Goal: Information Seeking & Learning: Compare options

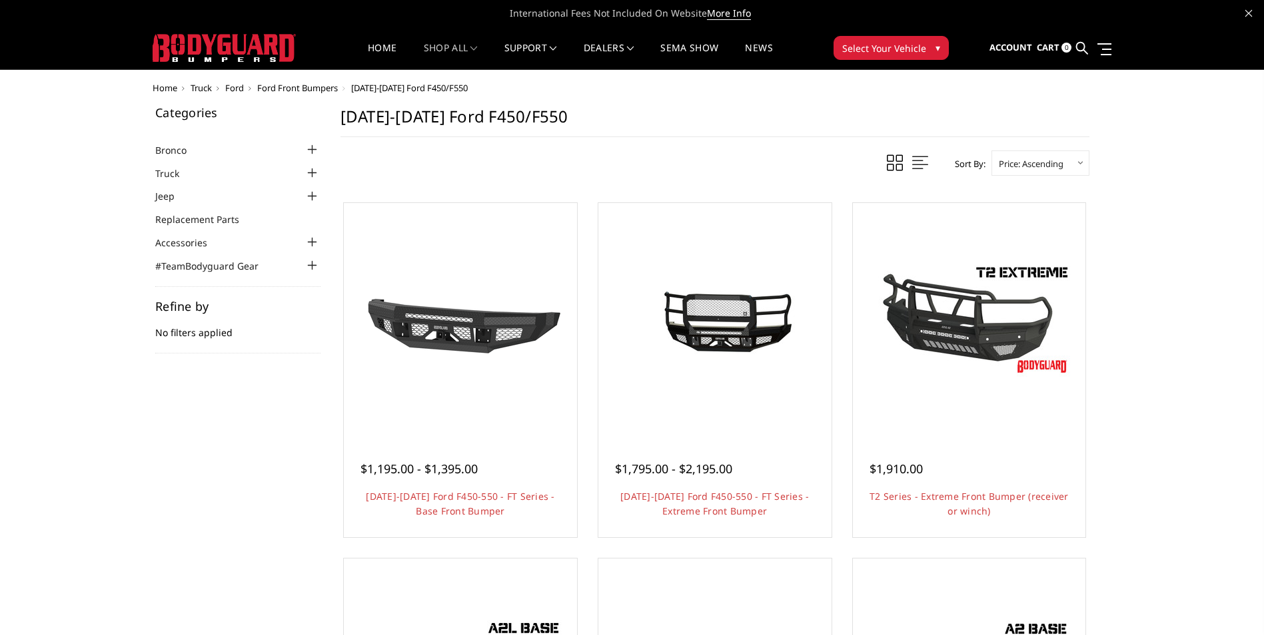
click at [1031, 157] on select "Featured Items Newest Items Best Selling A to Z Z to A By Review Price: Ascendi…" at bounding box center [1040, 163] width 98 height 25
select select "pricedesc"
click at [991, 151] on select "Featured Items Newest Items Best Selling A to Z Z to A By Review Price: Ascendi…" at bounding box center [1040, 163] width 98 height 25
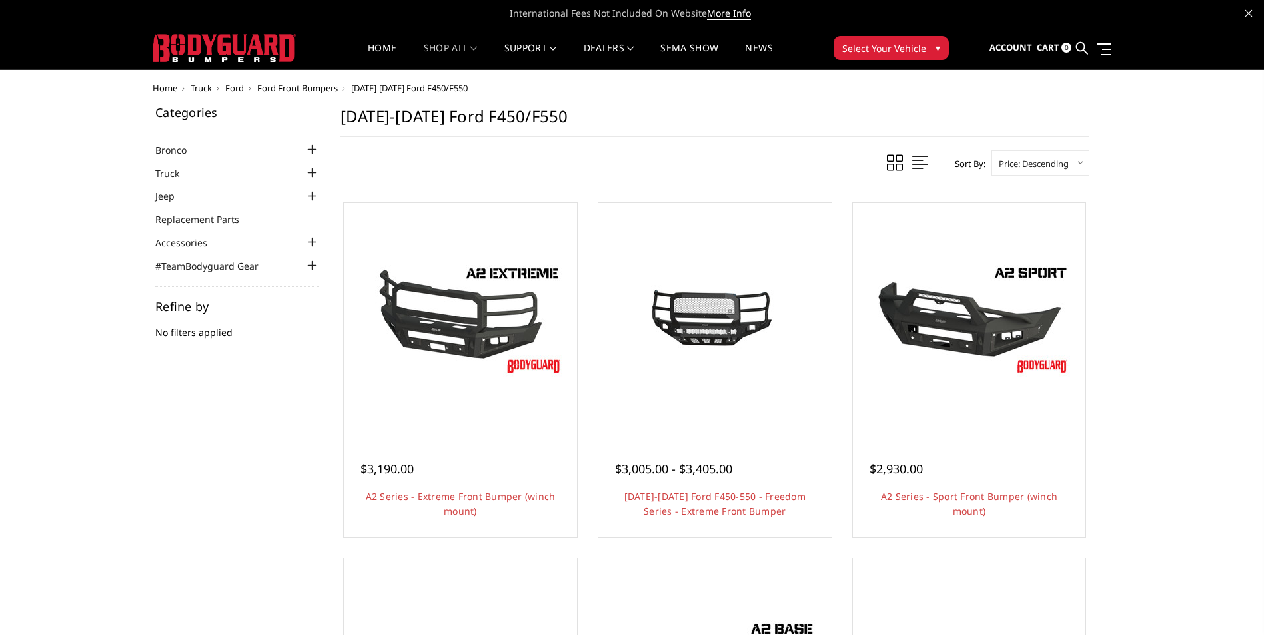
click at [1017, 161] on select "Featured Items Newest Items Best Selling A to Z Z to A By Review Price: Ascendi…" at bounding box center [1040, 163] width 98 height 25
select select "priceasc"
click at [991, 151] on select "Featured Items Newest Items Best Selling A to Z Z to A By Review Price: Ascendi…" at bounding box center [1040, 163] width 98 height 25
